Goal: Communication & Community: Answer question/provide support

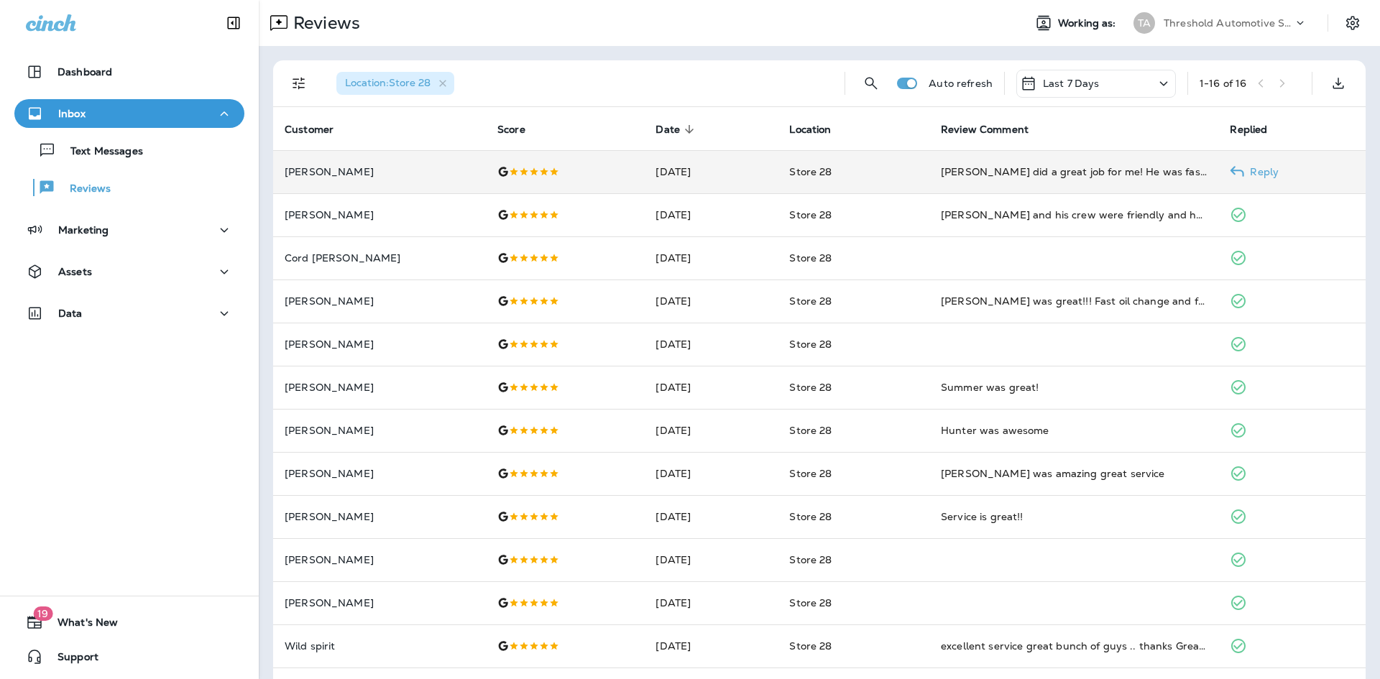
click at [895, 165] on td "Store 28" at bounding box center [853, 171] width 152 height 43
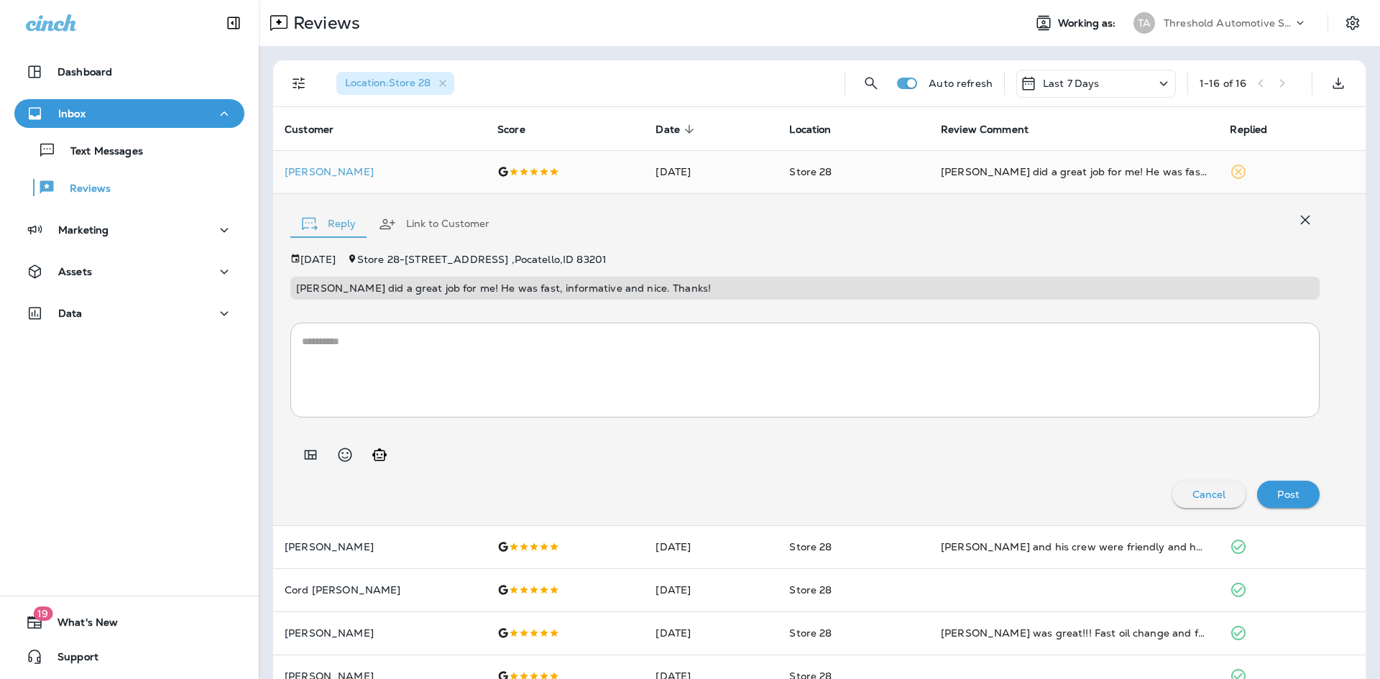
click at [565, 384] on textarea at bounding box center [805, 370] width 1006 height 72
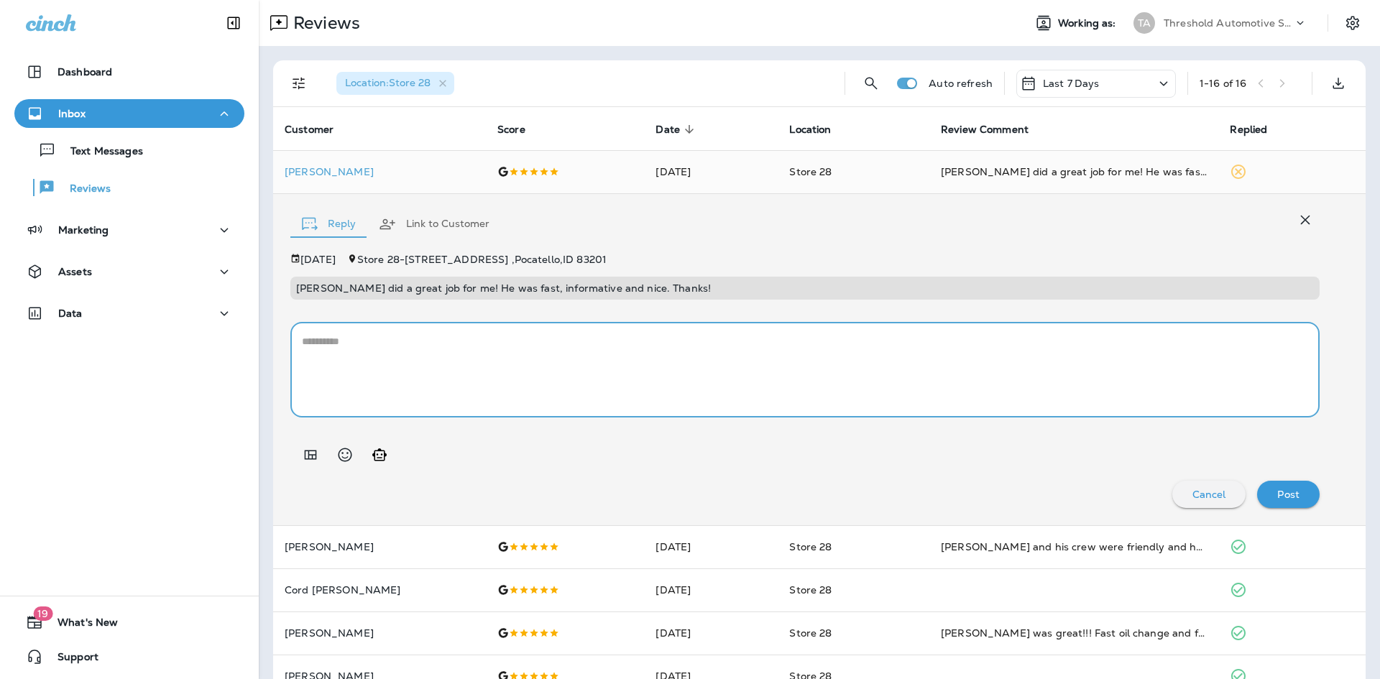
click at [390, 461] on button "Generate AI response" at bounding box center [379, 454] width 29 height 29
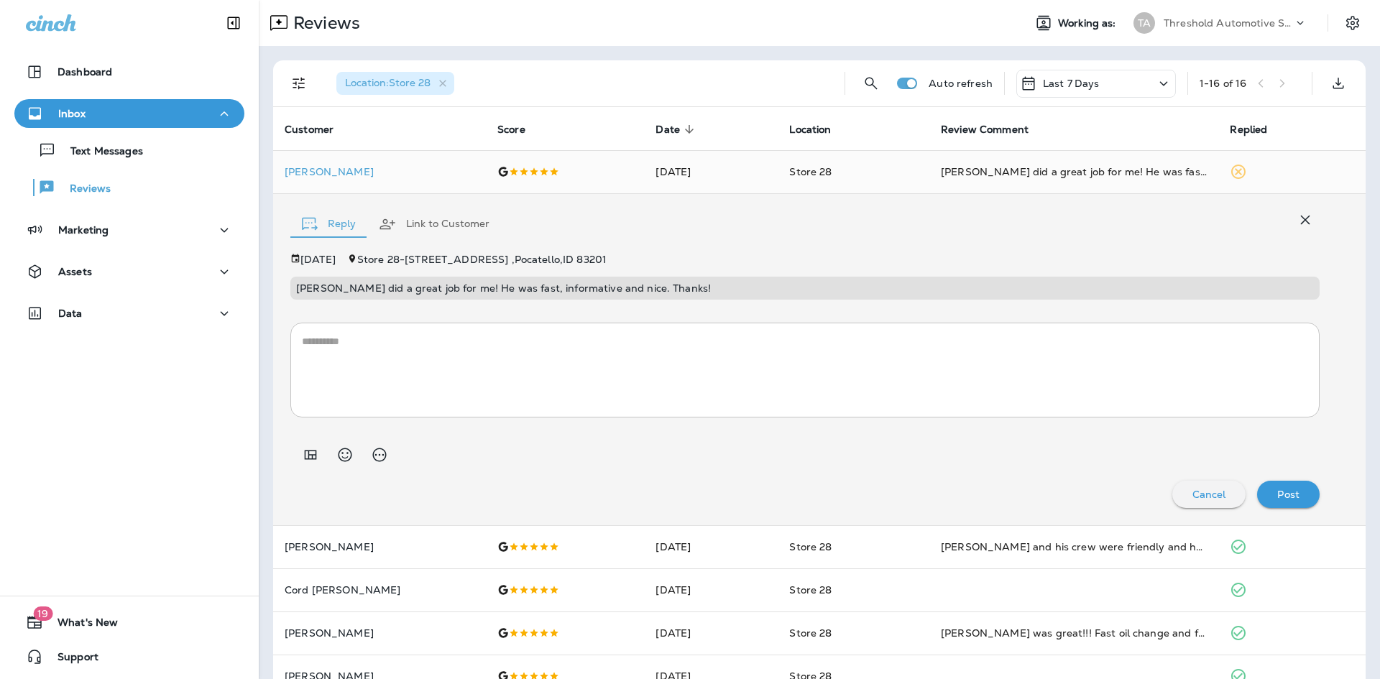
type textarea "**********"
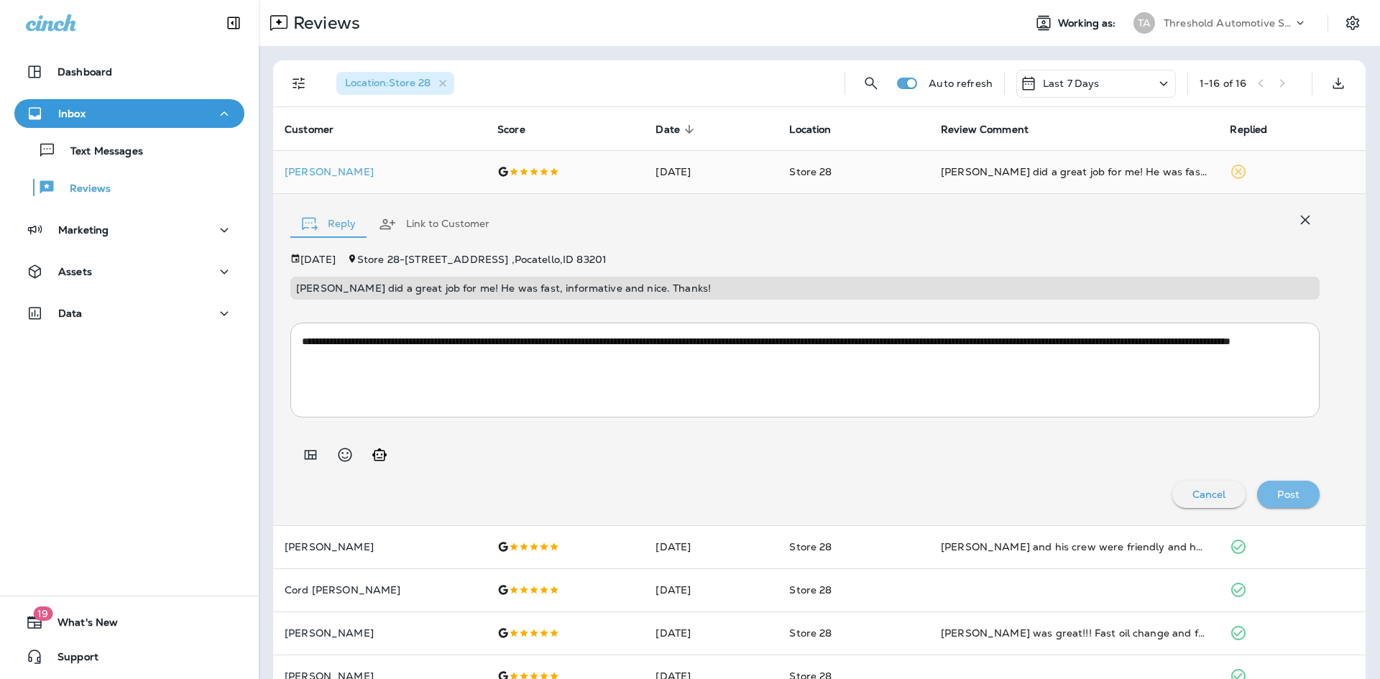
click at [1277, 491] on p "Post" at bounding box center [1288, 494] width 22 height 11
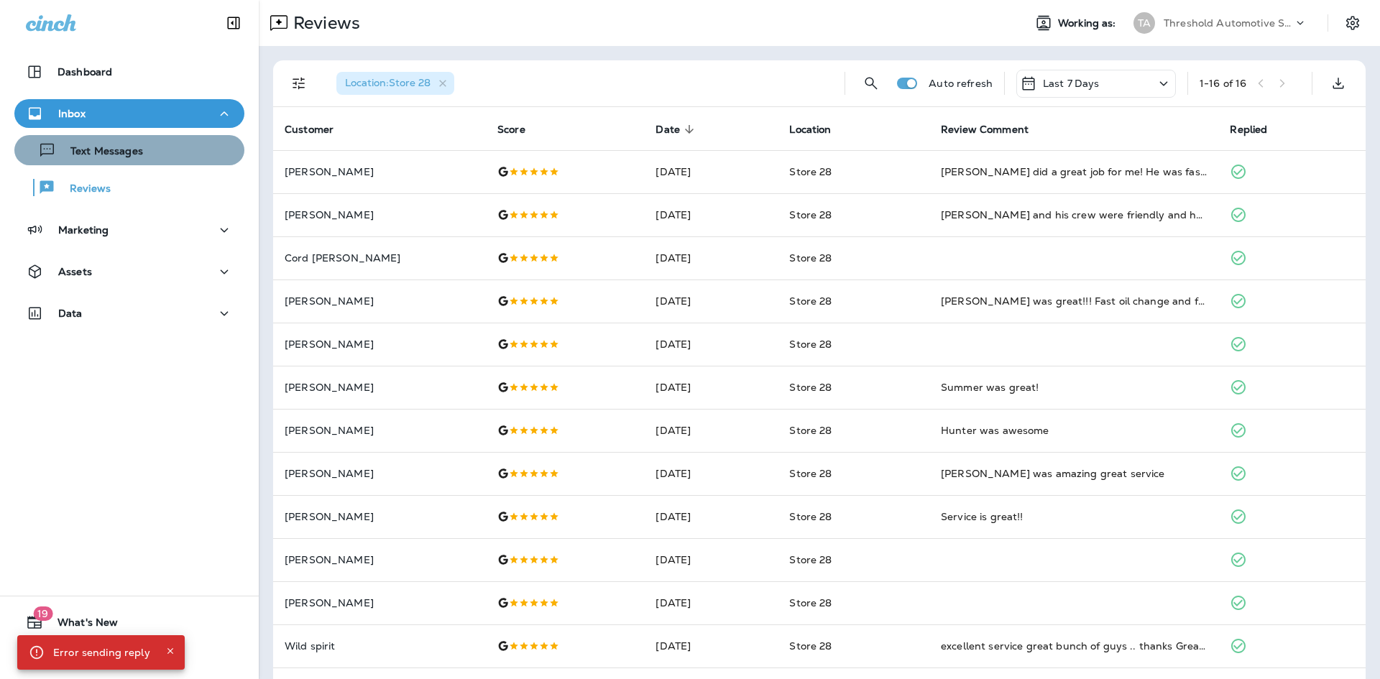
click at [152, 161] on button "Text Messages" at bounding box center [129, 150] width 230 height 30
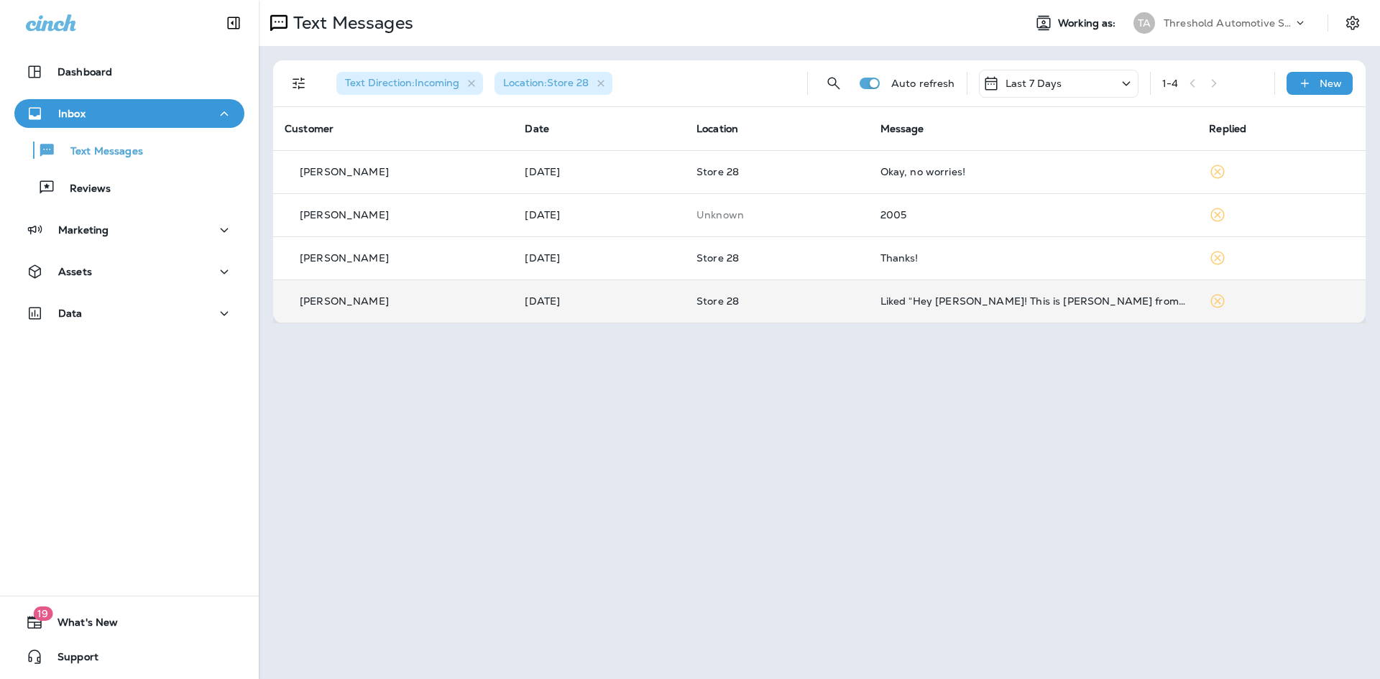
click at [857, 306] on p "Store 28" at bounding box center [776, 300] width 161 height 11
